Goal: Information Seeking & Learning: Learn about a topic

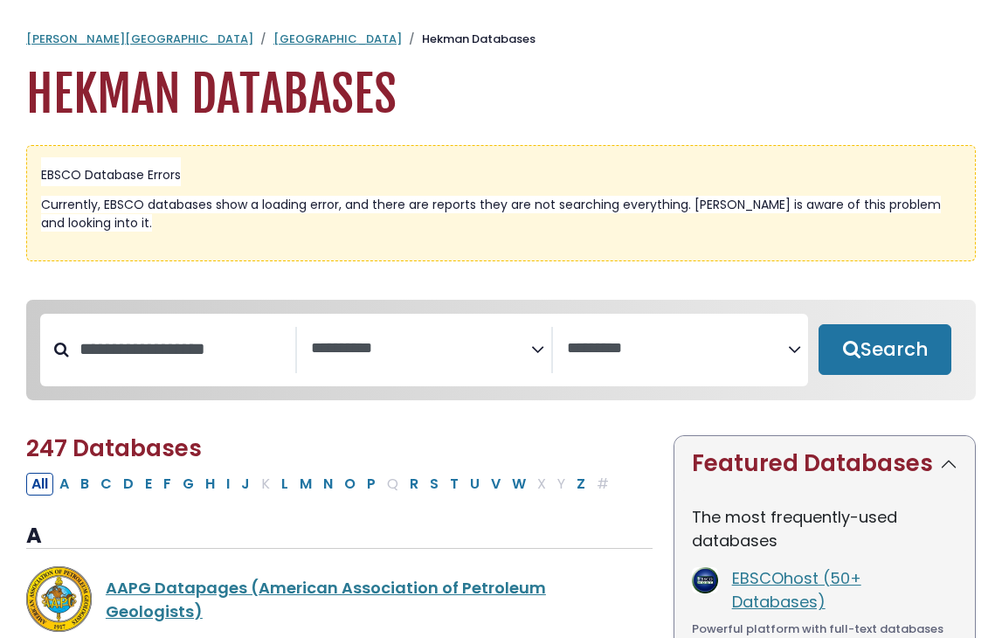
select select "Database Subject Filter"
select select "Database Vendors Filter"
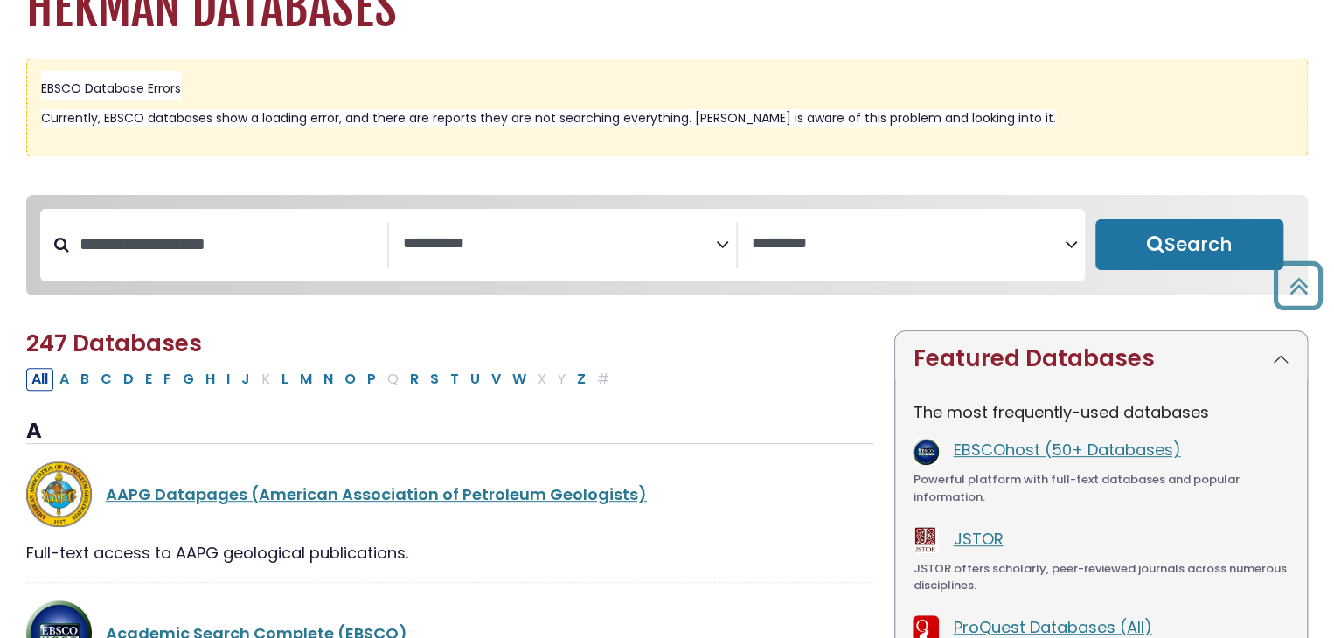
scroll to position [86, 0]
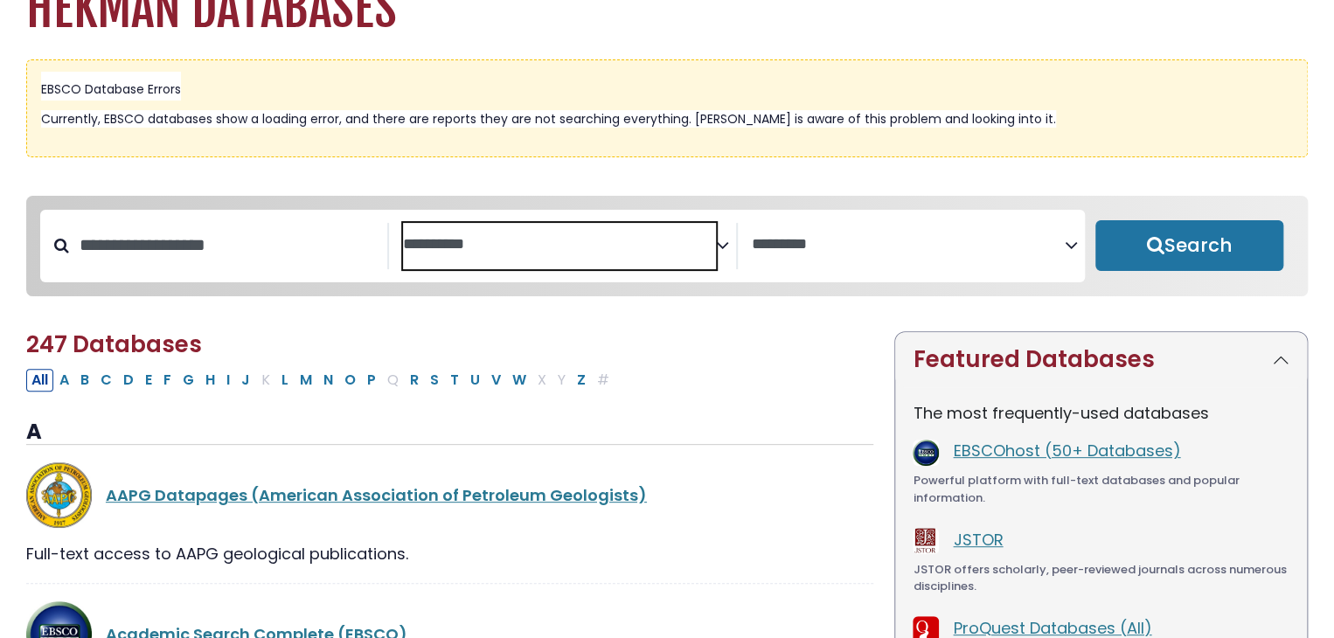
click at [454, 236] on textarea "Search" at bounding box center [559, 245] width 313 height 18
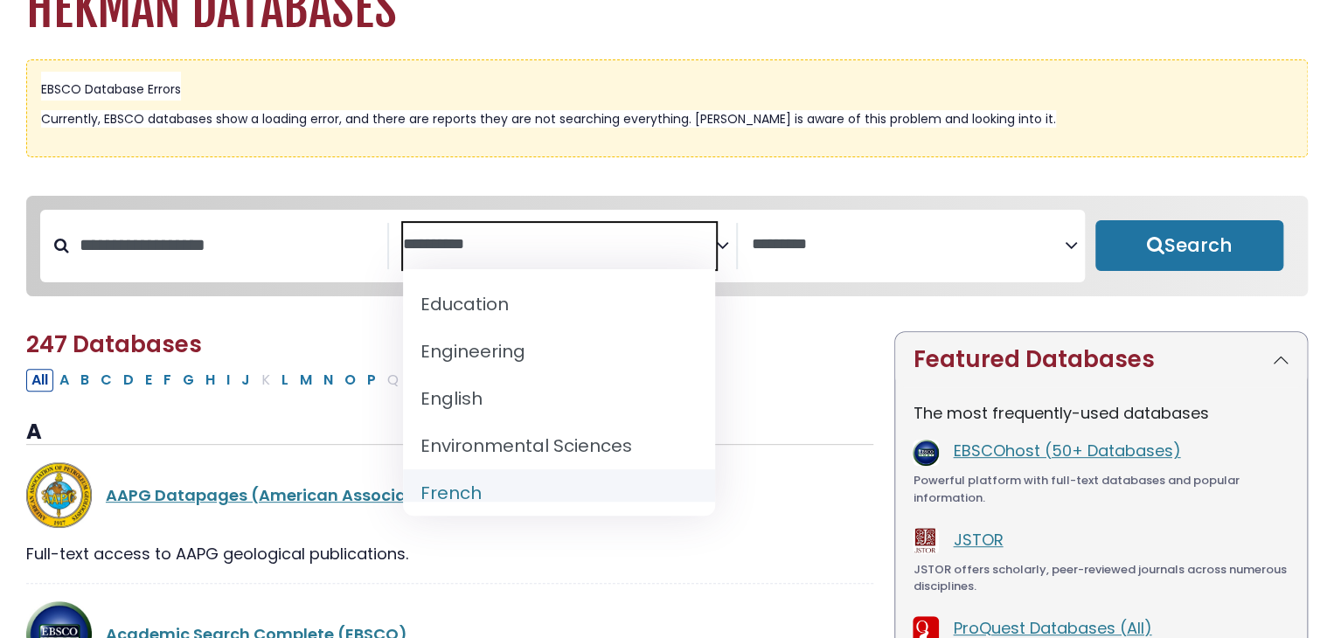
scroll to position [600, 0]
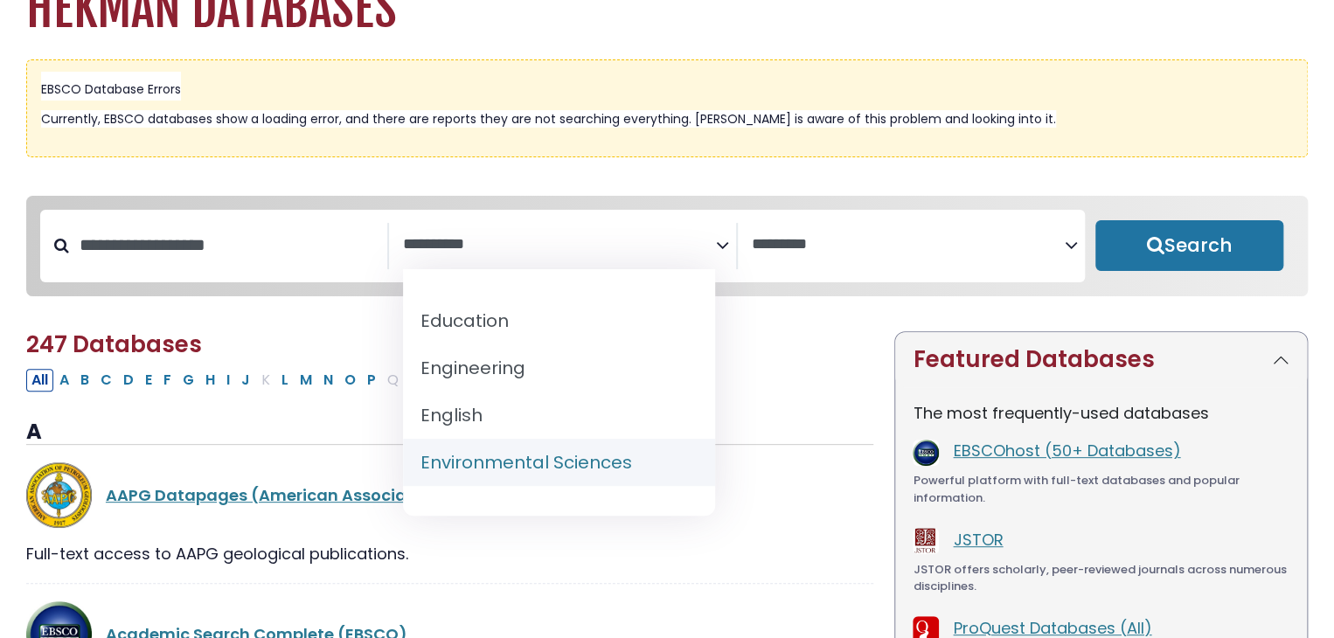
select select "*****"
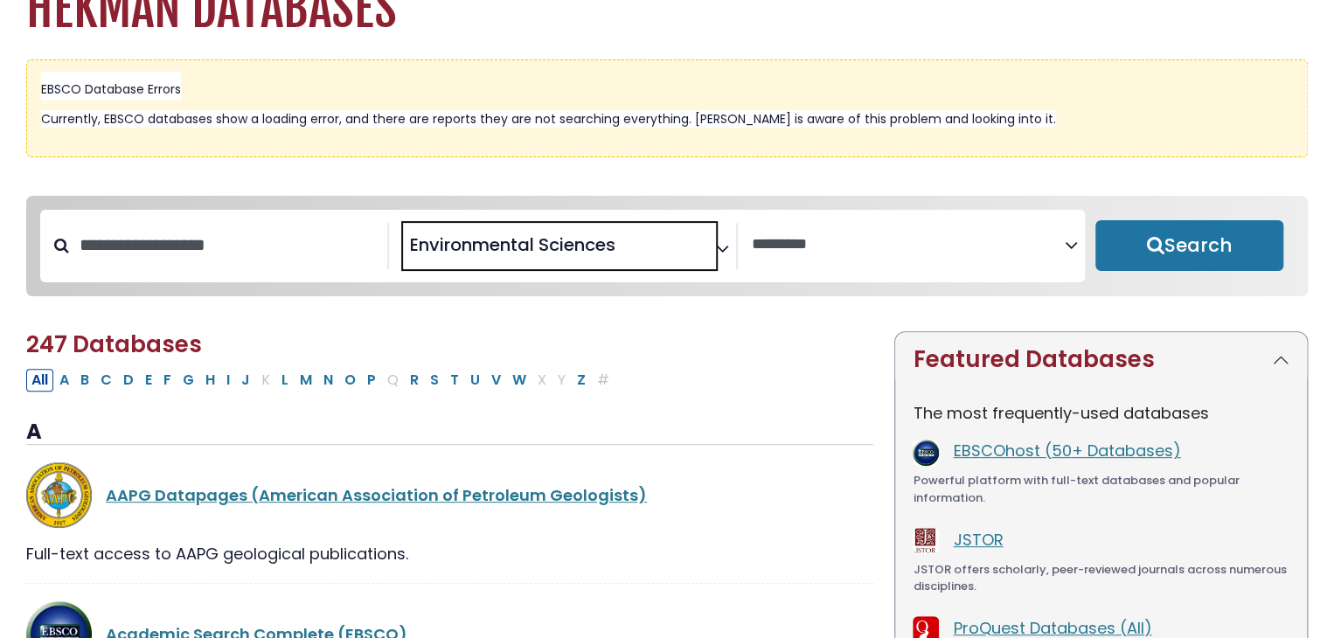
scroll to position [350, 0]
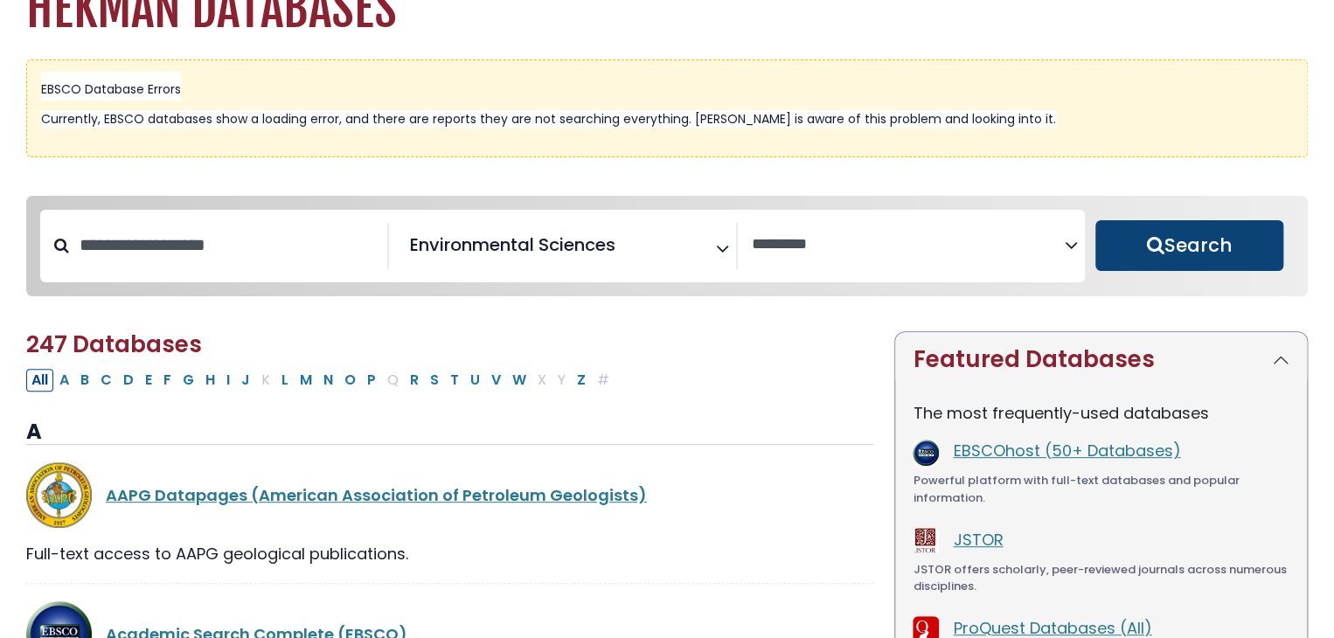
click at [1002, 260] on button "Search" at bounding box center [1189, 245] width 188 height 51
select select "Database Vendors Filter"
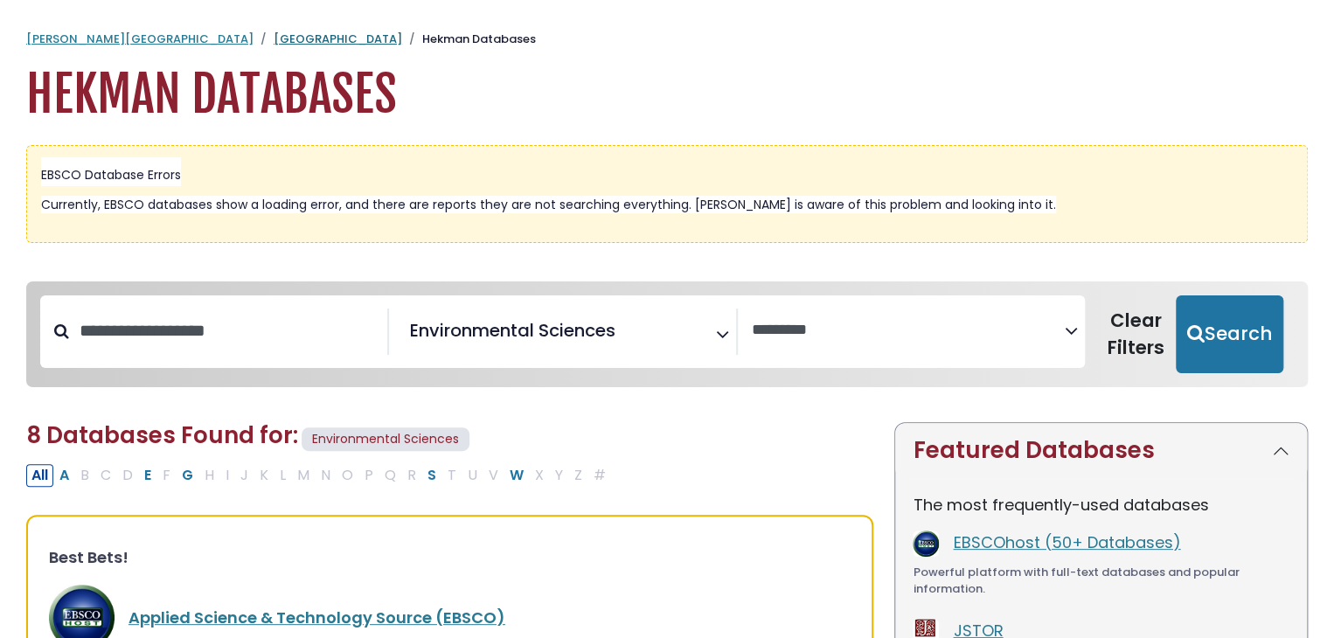
click at [274, 38] on link "[GEOGRAPHIC_DATA]" at bounding box center [338, 39] width 128 height 17
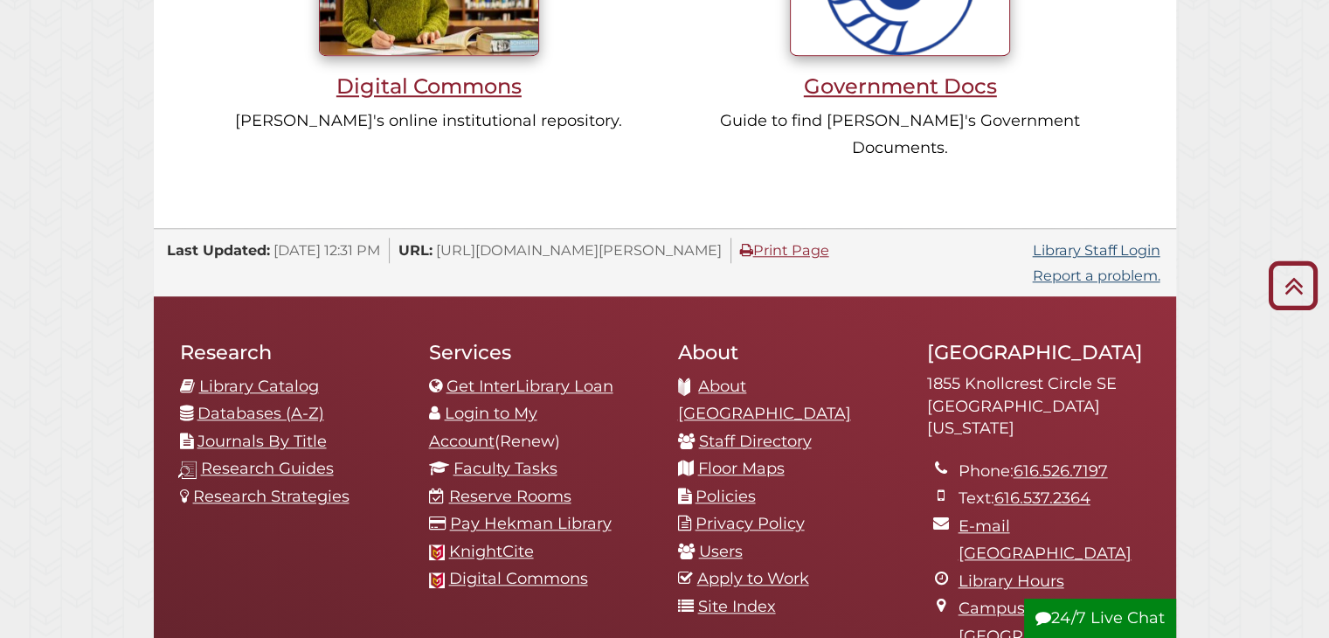
scroll to position [1722, 0]
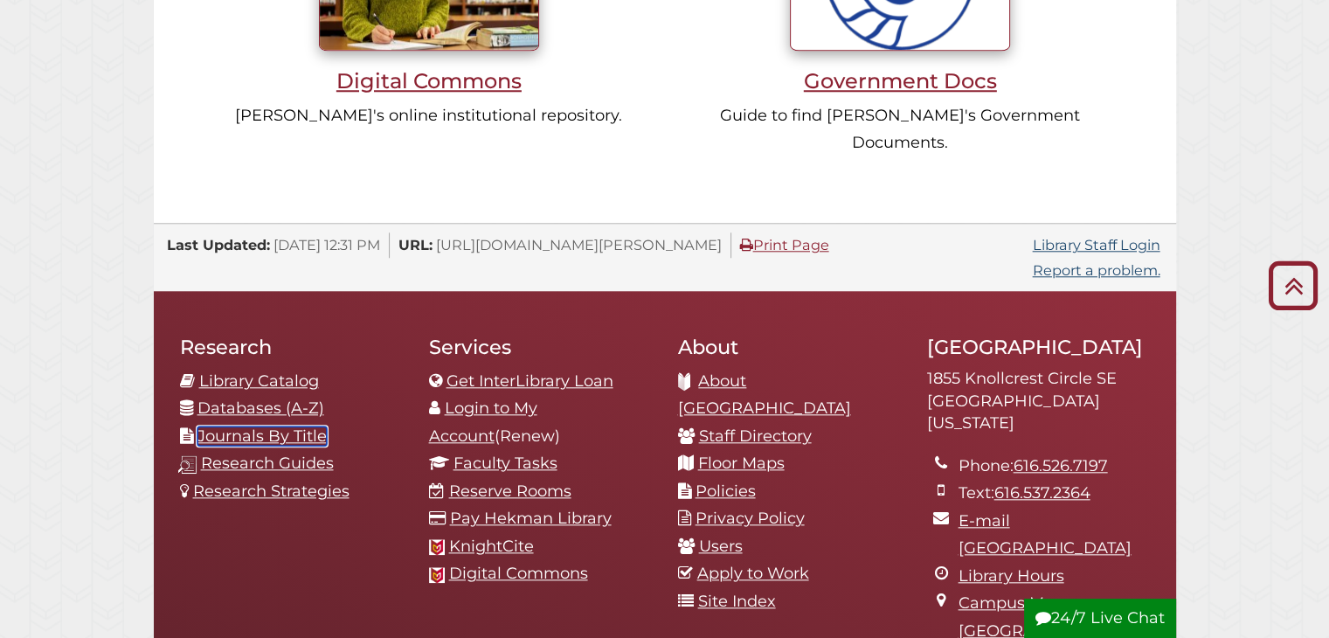
click at [297, 426] on link "Journals By Title" at bounding box center [262, 435] width 129 height 19
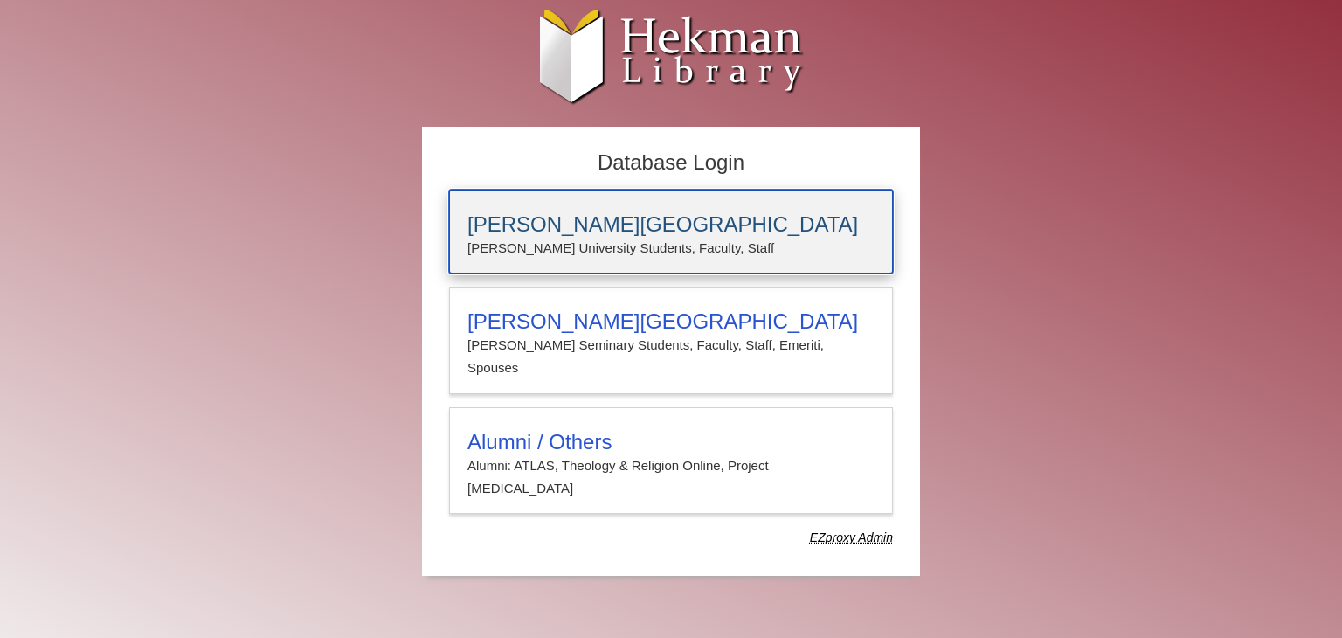
click at [579, 218] on h3 "[PERSON_NAME][GEOGRAPHIC_DATA]" at bounding box center [671, 224] width 407 height 24
click at [580, 231] on h3 "[PERSON_NAME][GEOGRAPHIC_DATA]" at bounding box center [671, 224] width 407 height 24
